Goal: Information Seeking & Learning: Find specific fact

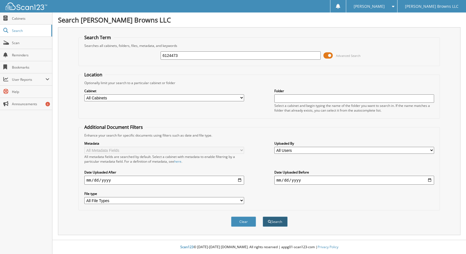
type input "6124473"
click at [273, 219] on button "Search" at bounding box center [275, 222] width 25 height 10
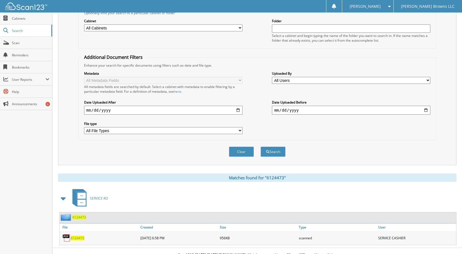
scroll to position [78, 0]
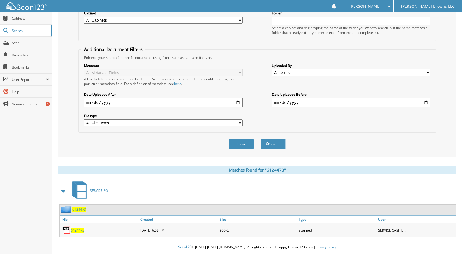
click at [76, 229] on span "6124473" at bounding box center [78, 230] width 14 height 5
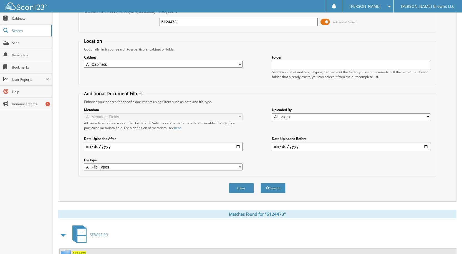
scroll to position [0, 0]
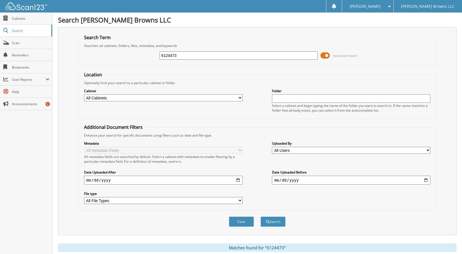
drag, startPoint x: 188, startPoint y: 54, endPoint x: 145, endPoint y: 60, distance: 43.3
click at [144, 62] on div "6124473 Advanced Search" at bounding box center [257, 55] width 352 height 15
paste input "6127693"
type input "6127693"
click at [266, 224] on button "Search" at bounding box center [273, 222] width 25 height 10
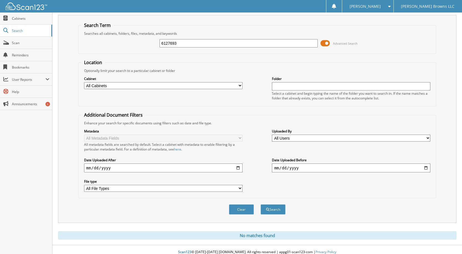
scroll to position [17, 0]
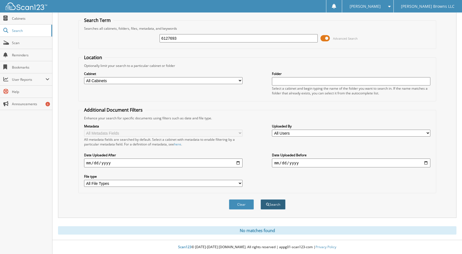
click at [277, 205] on button "Search" at bounding box center [273, 204] width 25 height 10
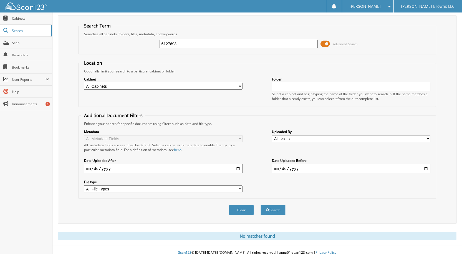
scroll to position [17, 0]
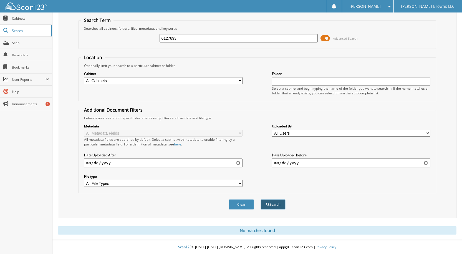
click at [267, 207] on button "Search" at bounding box center [273, 204] width 25 height 10
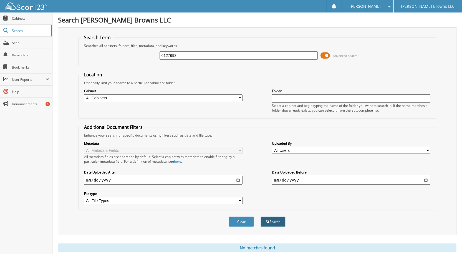
click at [277, 224] on button "Search" at bounding box center [273, 222] width 25 height 10
click at [280, 220] on button "Search" at bounding box center [273, 222] width 25 height 10
click at [360, 53] on div "6127693 Advanced Search" at bounding box center [257, 55] width 352 height 15
drag, startPoint x: 182, startPoint y: 54, endPoint x: 127, endPoint y: 57, distance: 55.9
click at [127, 57] on div "6127693 Advanced Search" at bounding box center [257, 55] width 352 height 15
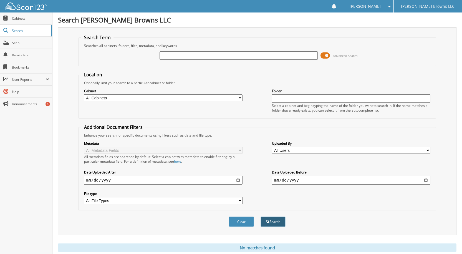
click at [271, 225] on button "Search" at bounding box center [273, 222] width 25 height 10
paste input "6127693"
type input "6127693"
click at [285, 224] on button "Search" at bounding box center [273, 222] width 25 height 10
drag, startPoint x: 186, startPoint y: 56, endPoint x: 134, endPoint y: 54, distance: 52.5
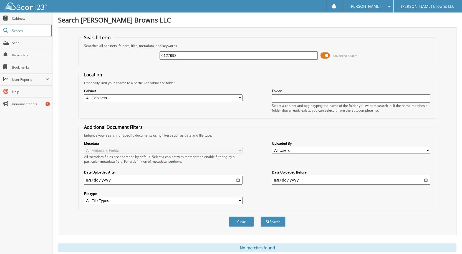
click at [134, 55] on div "6127693 Advanced Search" at bounding box center [257, 55] width 352 height 15
click at [183, 54] on input "text" at bounding box center [239, 55] width 159 height 8
paste input "6127149"
type input "6127149"
click at [270, 221] on button "Search" at bounding box center [273, 222] width 25 height 10
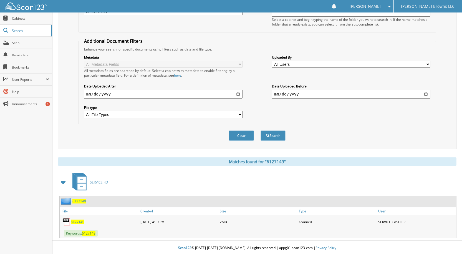
scroll to position [87, 0]
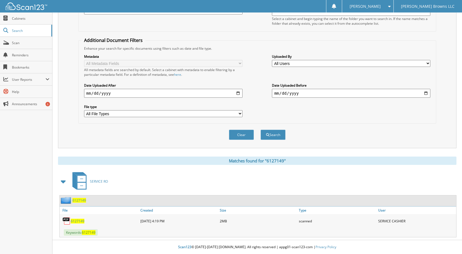
click at [79, 220] on span "6127149" at bounding box center [78, 221] width 14 height 5
